Goal: Contribute content: Add original content to the website for others to see

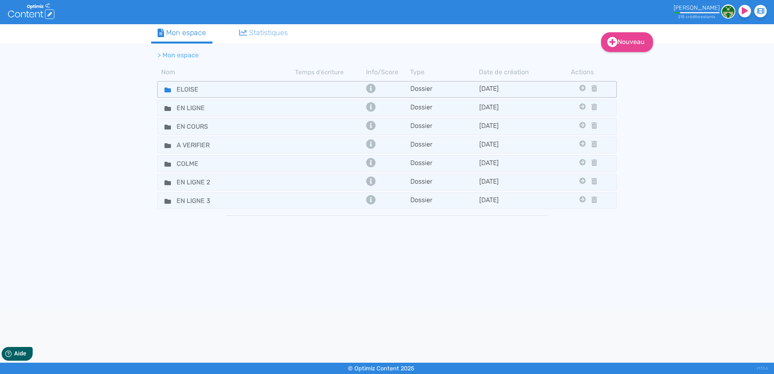
click at [165, 91] on icon at bounding box center [167, 89] width 6 height 5
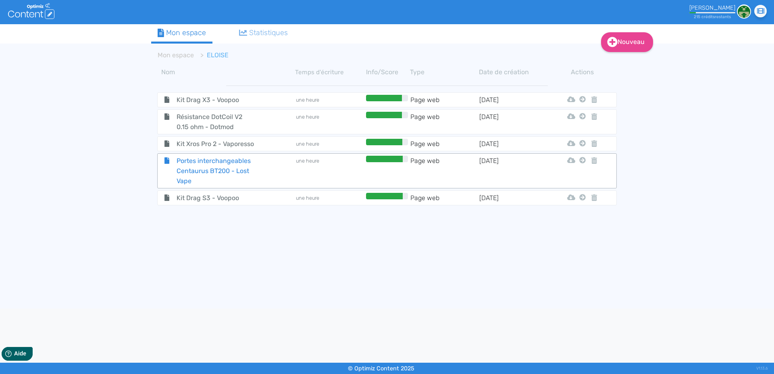
click at [196, 165] on span "Portes interchangeables Centaurus BT200 - Lost Vape" at bounding box center [216, 171] width 91 height 30
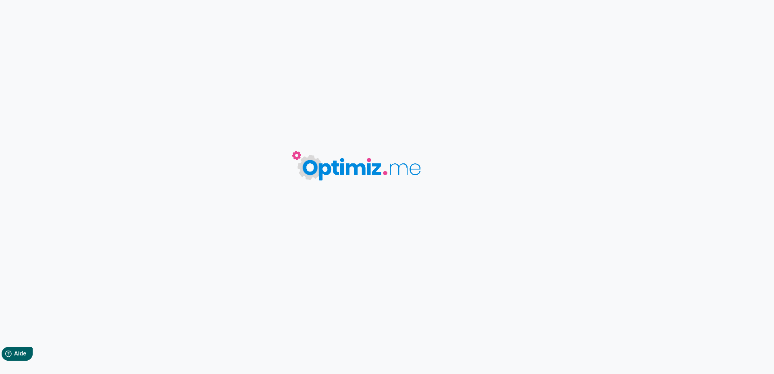
type input "Portes interchangeables Centaurus BT200 - Lost Vape"
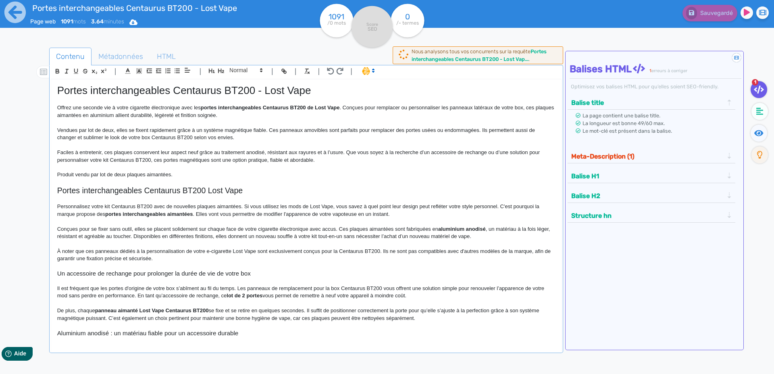
click at [167, 108] on p "Offrez une seconde vie à votre cigarette électronique avec les portes interchan…" at bounding box center [306, 111] width 498 height 15
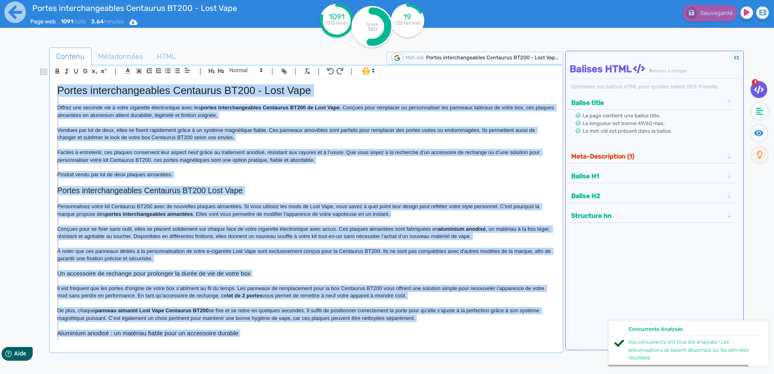
copy div "Loremi dolorsitametcons Adipiscin EL727 - Sedd Eius Tempor inc utlabor etd m al…"
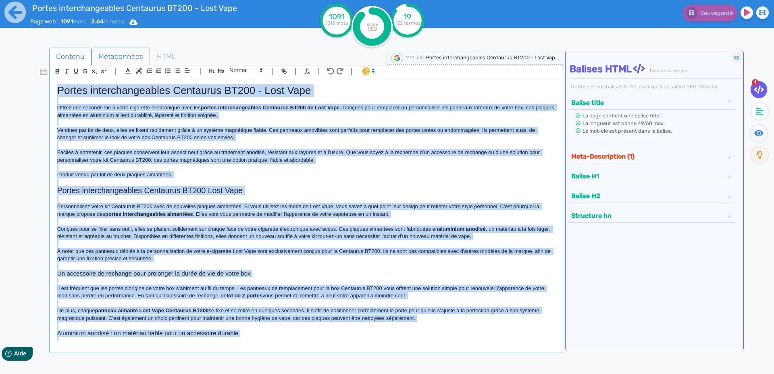
click at [114, 59] on span "Métadonnées" at bounding box center [121, 57] width 58 height 22
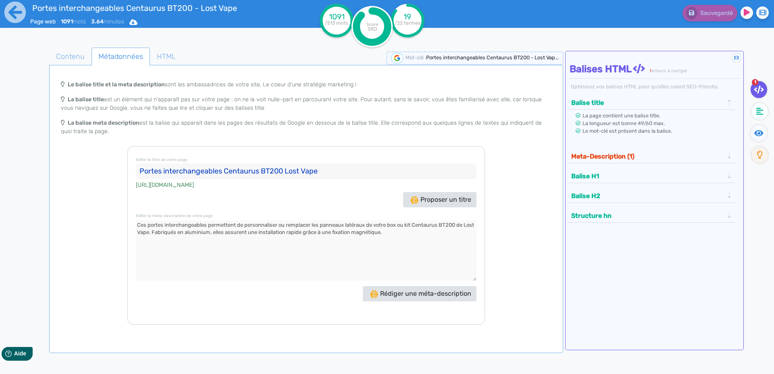
click at [145, 171] on input "Portes interchangeables Centaurus BT200 Lost Vape" at bounding box center [306, 171] width 341 height 16
drag, startPoint x: 140, startPoint y: 225, endPoint x: 144, endPoint y: 223, distance: 4.2
click at [141, 225] on textarea at bounding box center [306, 250] width 341 height 60
click at [9, 19] on icon at bounding box center [14, 12] width 21 height 21
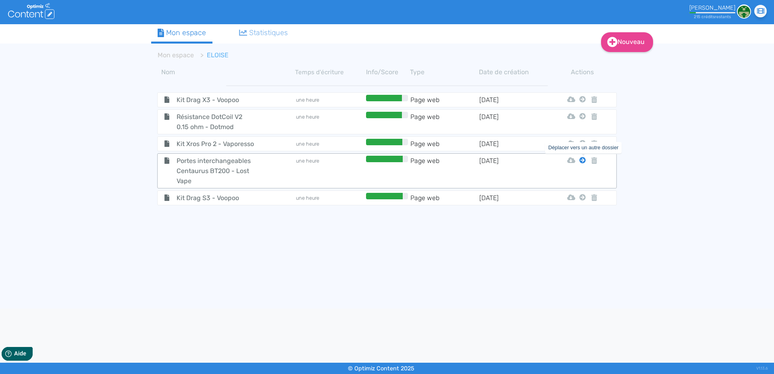
click at [584, 161] on icon at bounding box center [582, 160] width 6 height 6
click at [589, 176] on button "Mon Espace" at bounding box center [578, 180] width 69 height 13
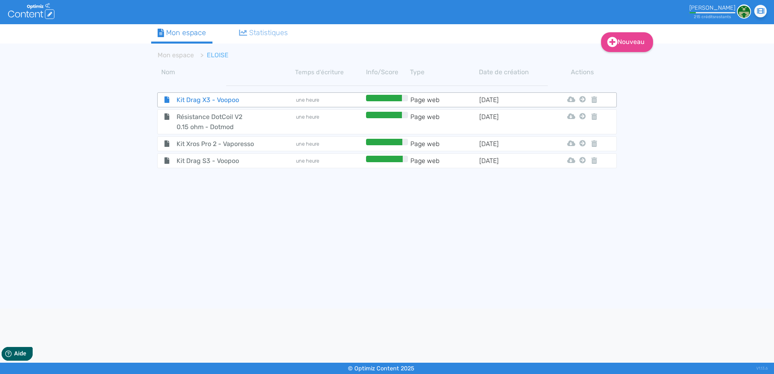
click at [181, 99] on span "Kit Drag X3 - Voopoo" at bounding box center [216, 100] width 91 height 10
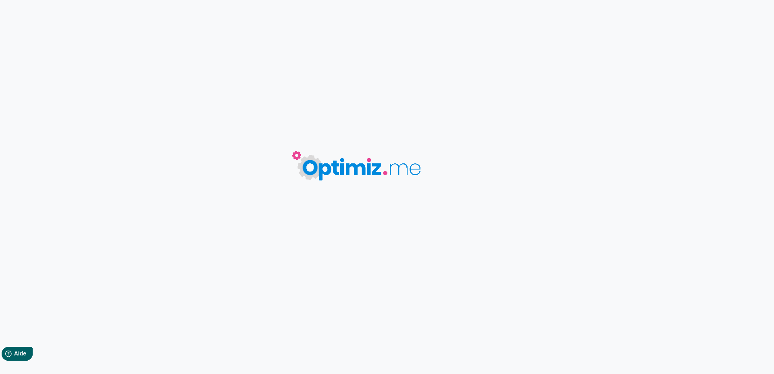
type input "Kit Drag X3 - Voopoo"
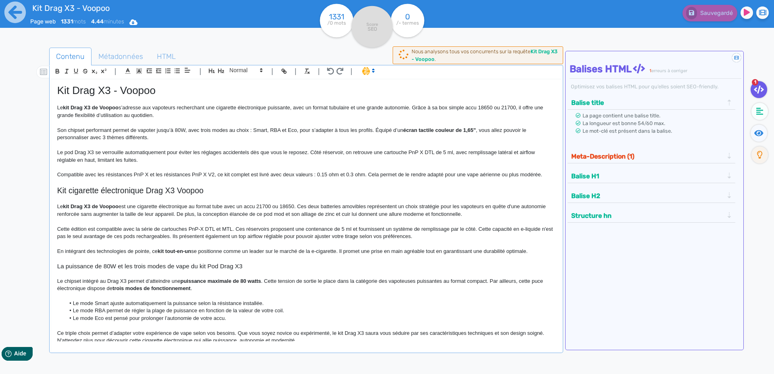
click at [192, 170] on p at bounding box center [306, 167] width 498 height 7
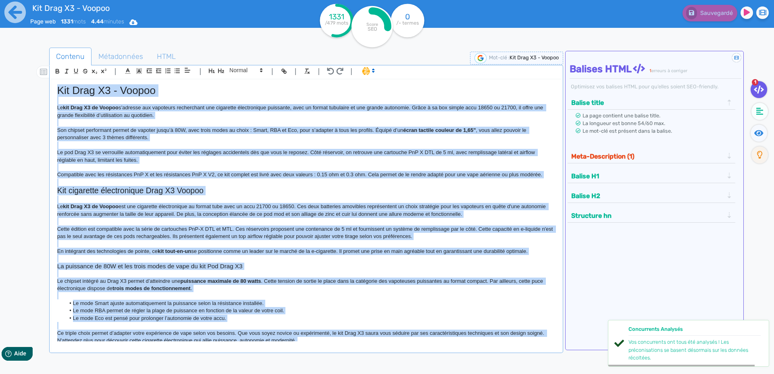
copy div "Lor Ipsu D1 - Sitame Co adi Elit S6 do Eiusmo t’incidid utl etdolorem aliquaeni…"
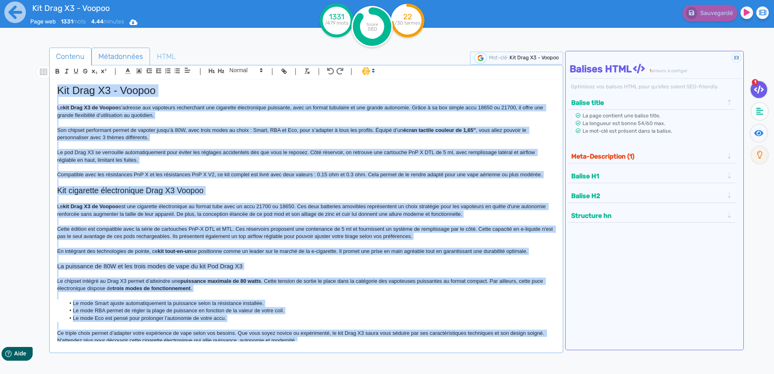
click at [107, 57] on span "Métadonnées" at bounding box center [121, 57] width 58 height 22
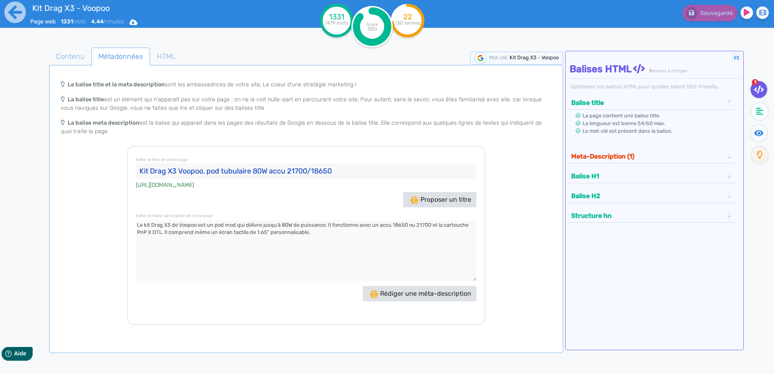
click at [143, 171] on input "Kit Drag X3 Voopoo, pod tubulaire 80W accu 21700/18650" at bounding box center [306, 171] width 341 height 16
click at [139, 225] on textarea at bounding box center [306, 250] width 341 height 60
click at [144, 171] on input "Kit Drag X3 Voopoo, pod tubulaire 80W accu 21700/18650" at bounding box center [306, 171] width 341 height 16
click at [20, 16] on icon at bounding box center [14, 12] width 21 height 21
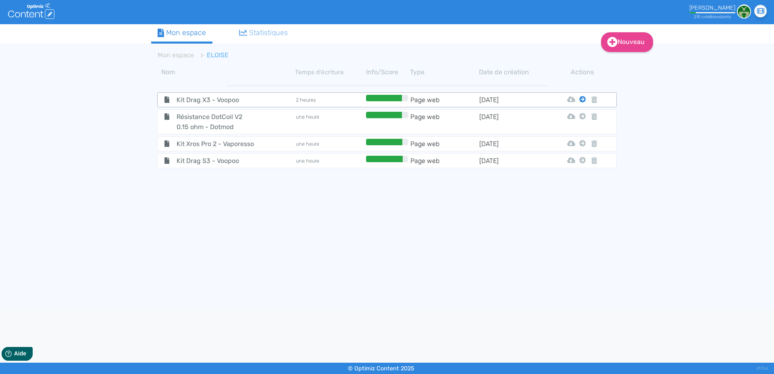
click at [582, 101] on icon at bounding box center [582, 99] width 6 height 6
click at [578, 116] on button "Mon Espace" at bounding box center [578, 119] width 69 height 13
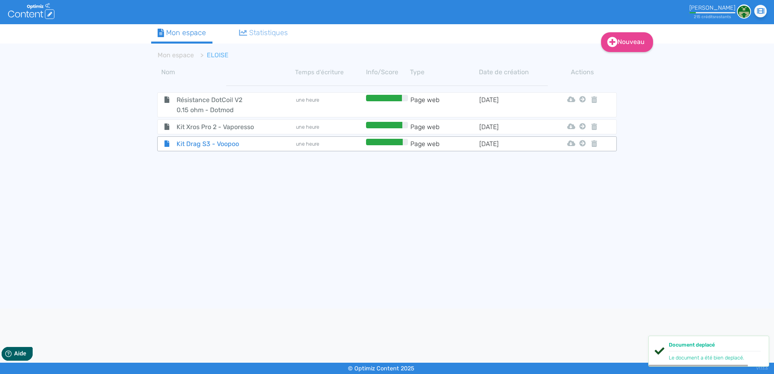
click at [197, 143] on span "Kit Drag S3 - Voopoo" at bounding box center [216, 144] width 91 height 10
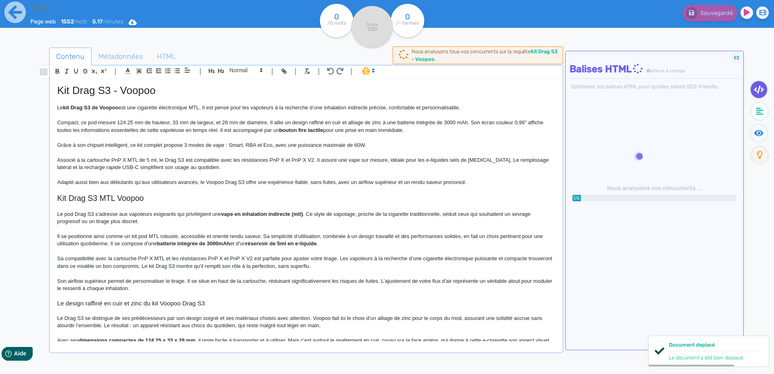
type input "Kit Drag S3 - Voopoo"
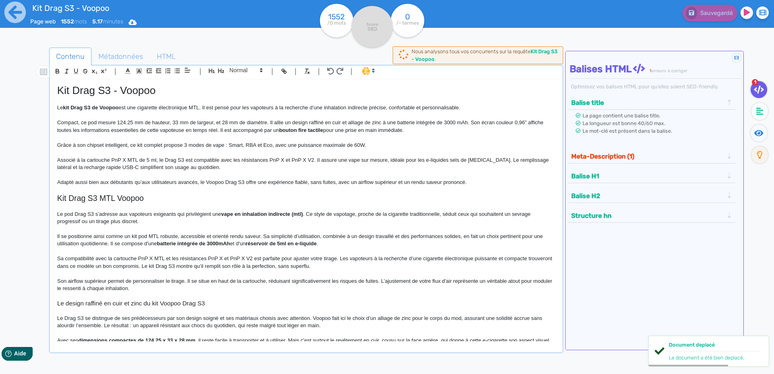
click at [132, 166] on p "Associé à la cartouche PnP X MTL de 5 ml, le Drag S3 est compatible avec les ré…" at bounding box center [306, 163] width 498 height 15
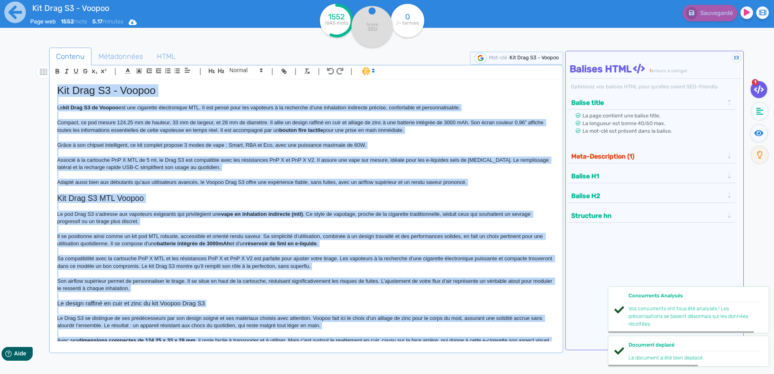
copy div "Lor Ipsu D7 - Sitame Co adi Elit S3 do Eiusmo tem inc utlaboree doloremagnaa EN…"
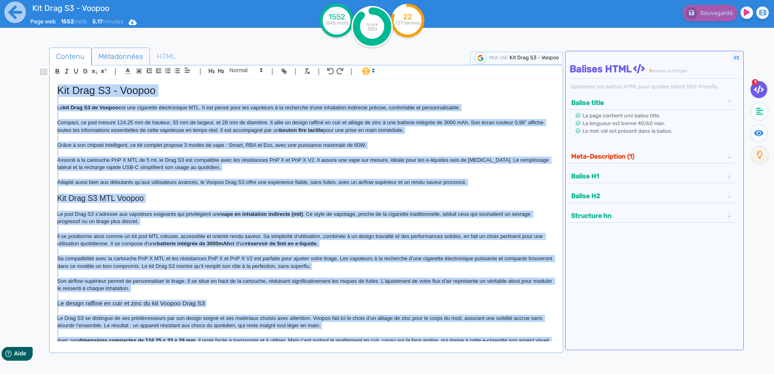
click at [114, 56] on span "Métadonnées" at bounding box center [121, 57] width 58 height 22
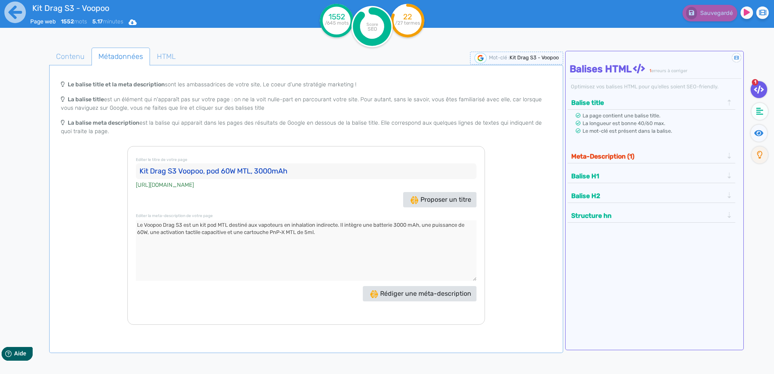
click at [142, 172] on input "Kit Drag S3 Voopoo, pod 60W MTL, 3000mAh" at bounding box center [306, 171] width 341 height 16
click at [167, 226] on textarea at bounding box center [306, 250] width 341 height 60
click at [12, 12] on icon at bounding box center [15, 12] width 22 height 22
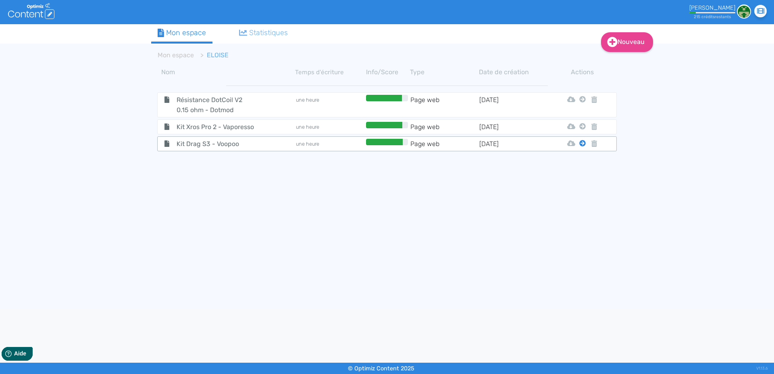
click at [583, 145] on icon at bounding box center [582, 143] width 6 height 6
click at [580, 161] on button "Mon Espace" at bounding box center [578, 163] width 69 height 13
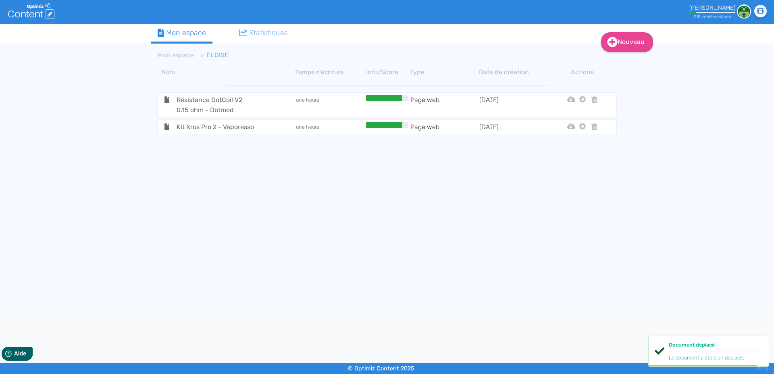
click at [187, 126] on span "Kit Xros Pro 2 - Vaporesso" at bounding box center [216, 127] width 91 height 10
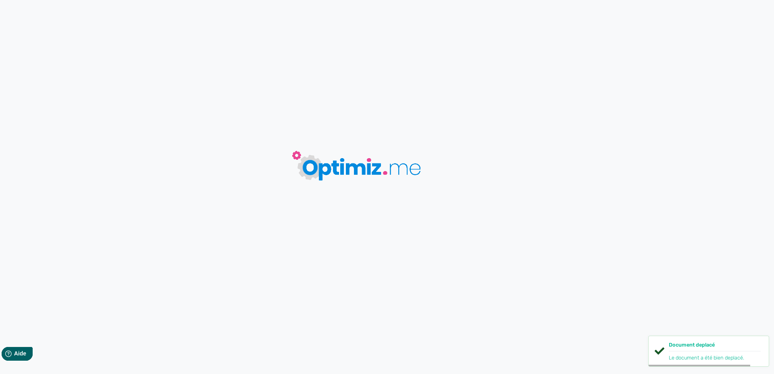
type input "Kit Xros Pro 2 - Vaporesso"
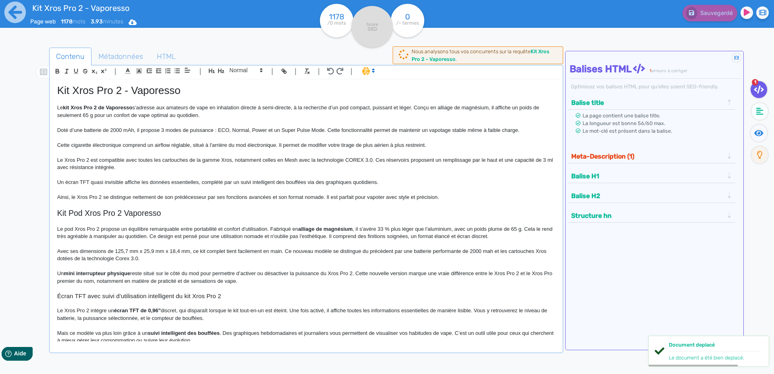
drag, startPoint x: 144, startPoint y: 135, endPoint x: 148, endPoint y: 129, distance: 8.1
click at [144, 134] on div "Kit Xros Pro 2 - Vaporesso Le kit Xros Pro 2 de Vaporesso s’adresse aux amateur…" at bounding box center [306, 210] width 510 height 262
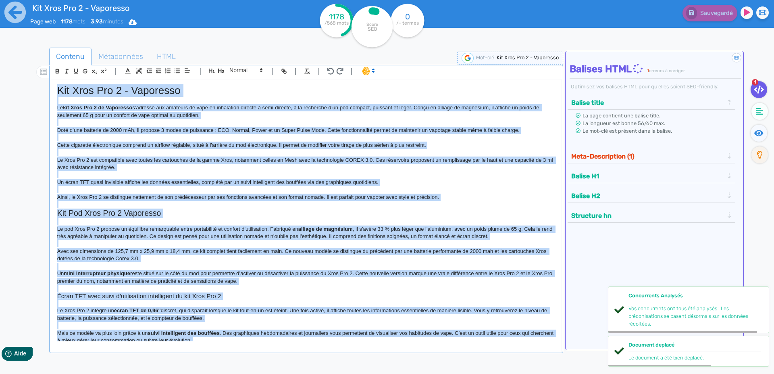
copy div "Lor Ipsu Dol 5 - Sitametco Ad eli Sedd Eiu 6 te Incididun u’laboree dol magnaal…"
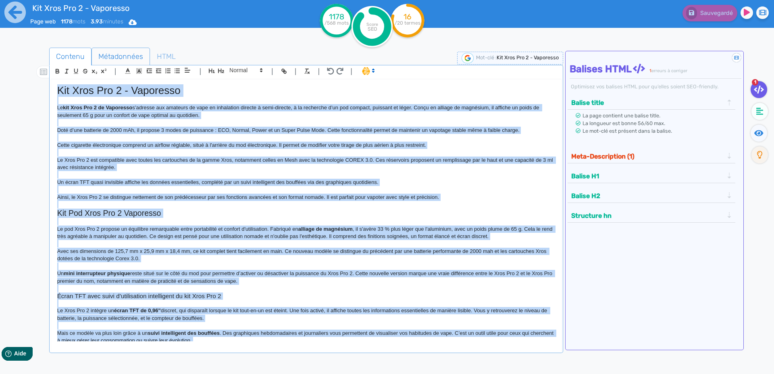
click at [114, 58] on span "Métadonnées" at bounding box center [121, 57] width 58 height 22
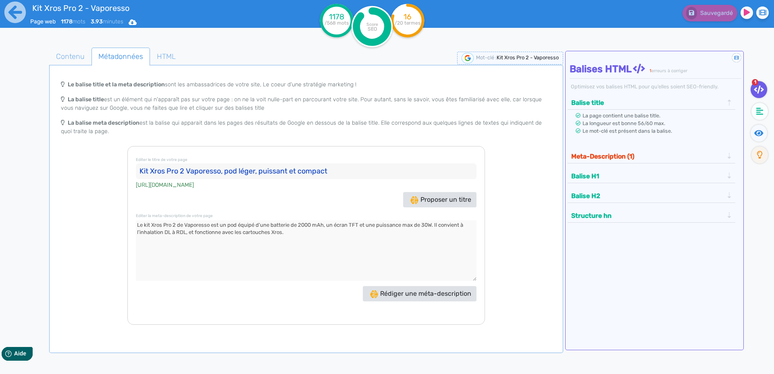
drag, startPoint x: 145, startPoint y: 171, endPoint x: 151, endPoint y: 171, distance: 6.5
click at [145, 171] on input "Kit Xros Pro 2 Vaporesso, pod léger, puissant et compact" at bounding box center [306, 171] width 341 height 16
drag, startPoint x: 198, startPoint y: 233, endPoint x: 256, endPoint y: 165, distance: 88.9
click at [198, 231] on textarea at bounding box center [306, 250] width 341 height 60
click at [9, 13] on icon at bounding box center [14, 12] width 21 height 21
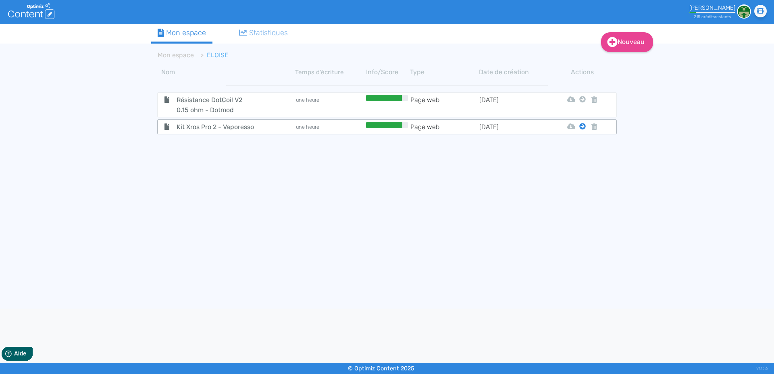
click at [585, 126] on icon at bounding box center [582, 126] width 6 height 6
click at [578, 147] on button "Mon Espace" at bounding box center [578, 146] width 69 height 13
